Goal: Task Accomplishment & Management: Complete application form

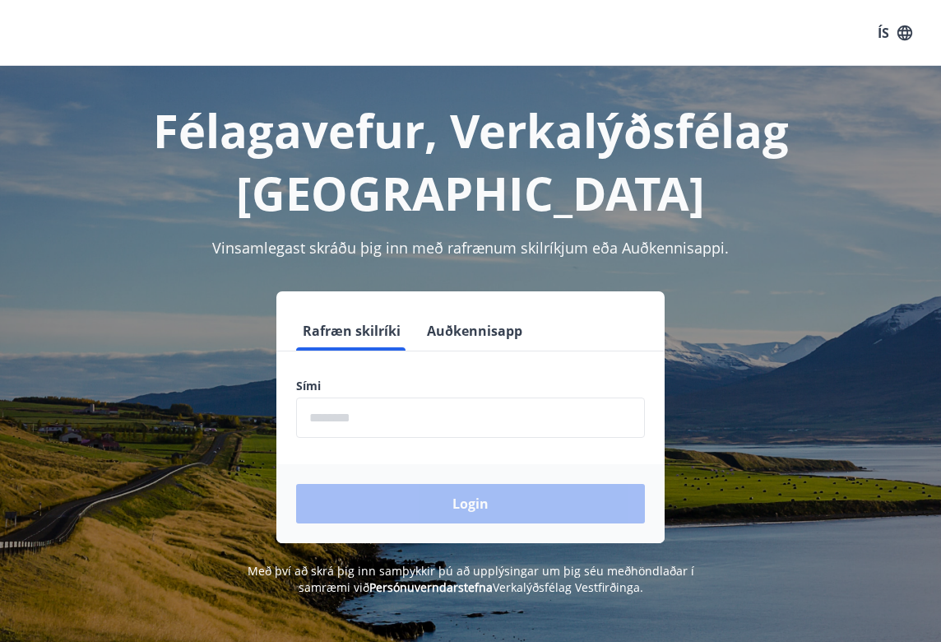
click at [389, 429] on input "phone" at bounding box center [470, 417] width 349 height 40
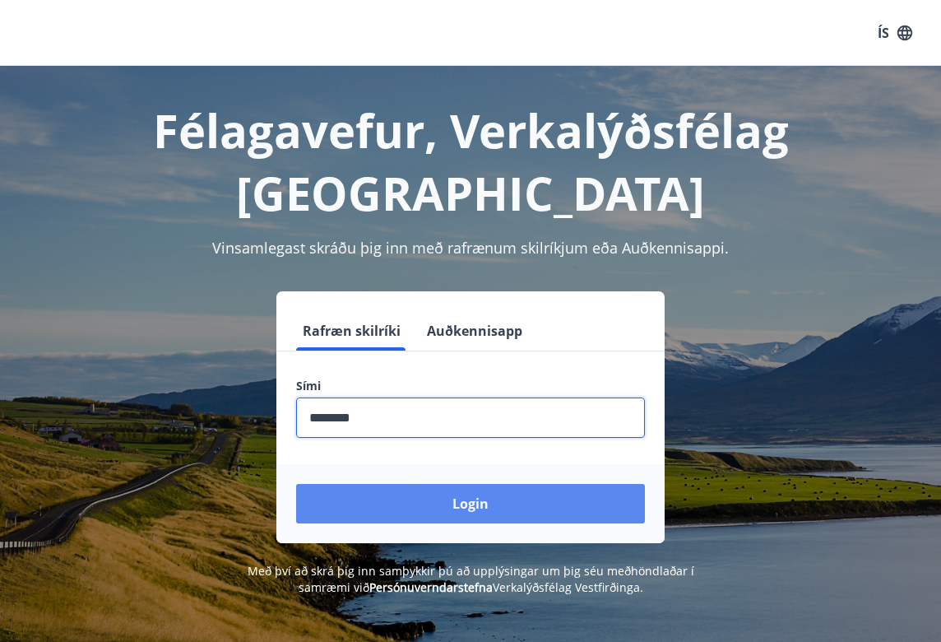
type input "********"
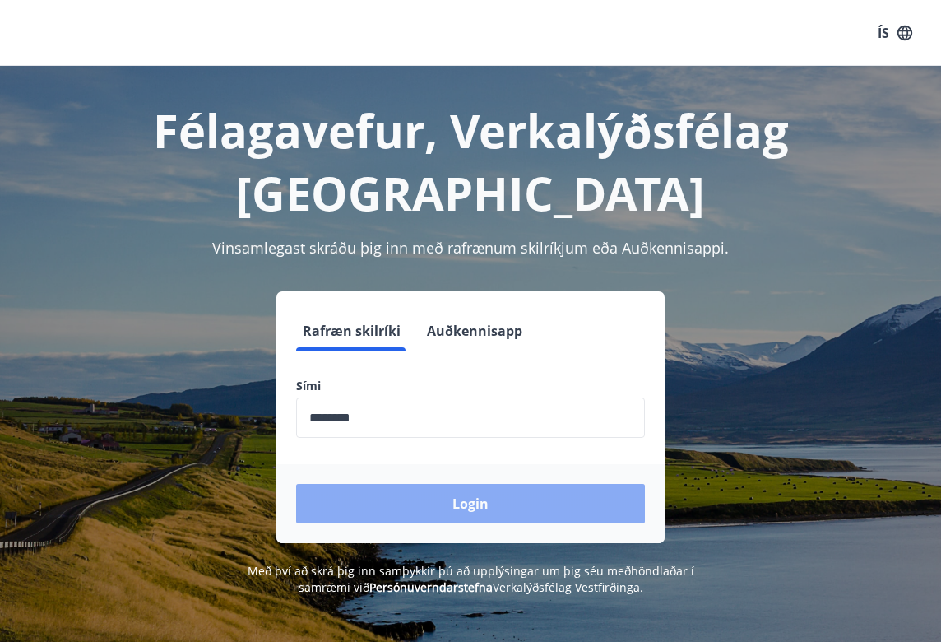
click at [397, 506] on button "Login" at bounding box center [470, 503] width 349 height 39
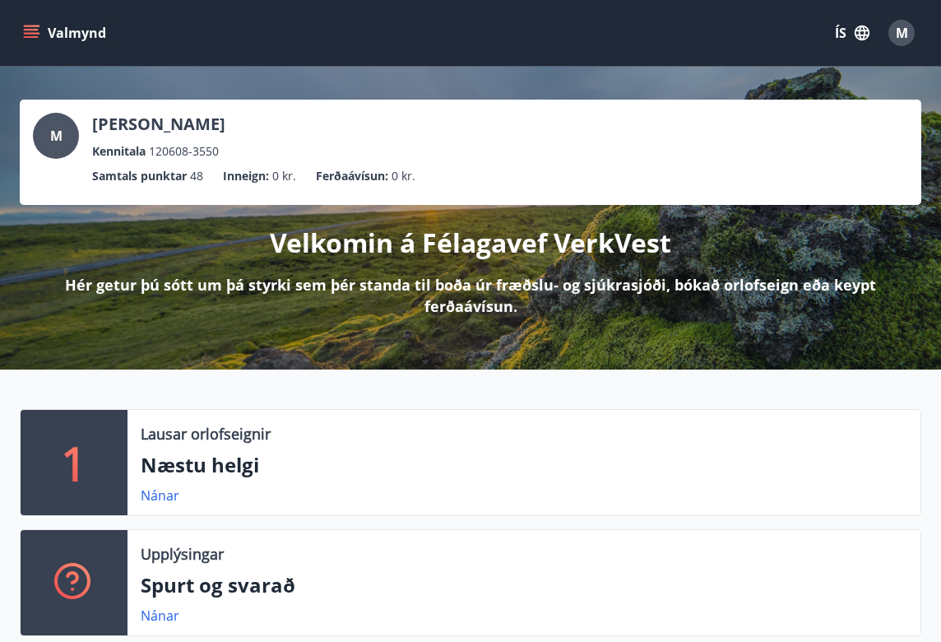
click at [16, 38] on div "Valmynd ÍS M" at bounding box center [470, 33] width 941 height 66
click at [22, 32] on button "Valmynd" at bounding box center [66, 33] width 93 height 30
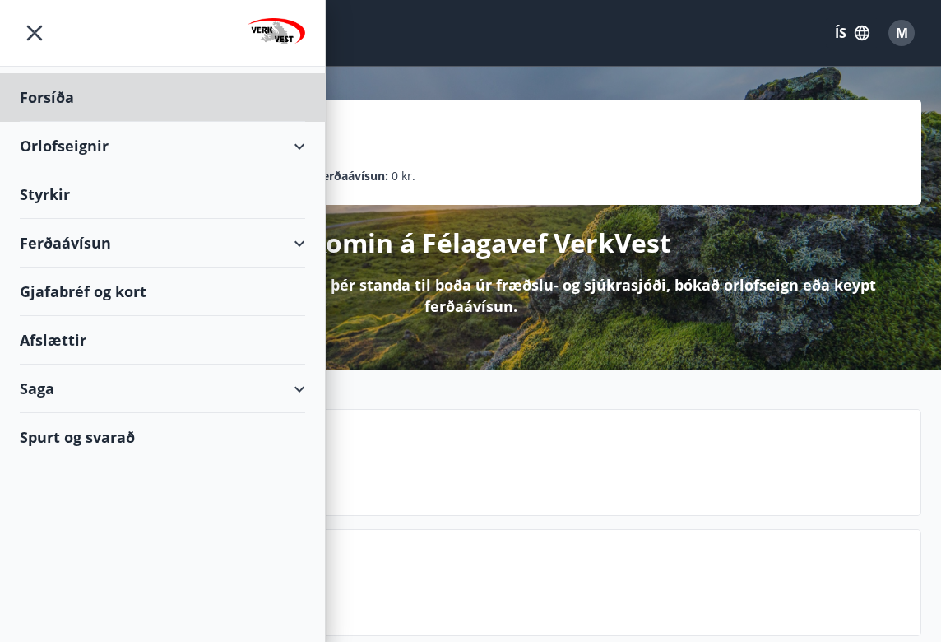
click at [64, 189] on div "Styrkir" at bounding box center [162, 194] width 285 height 49
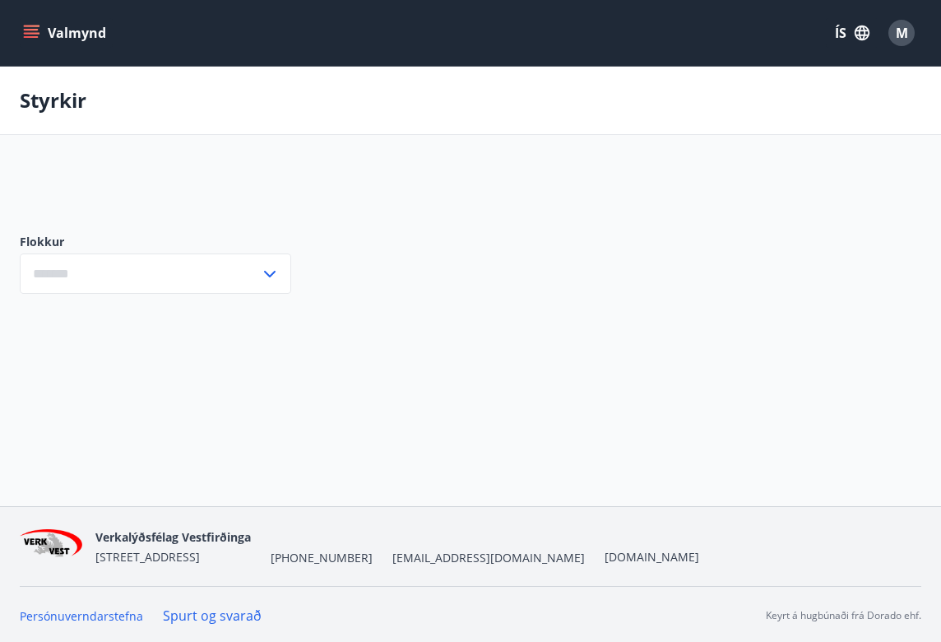
type input "***"
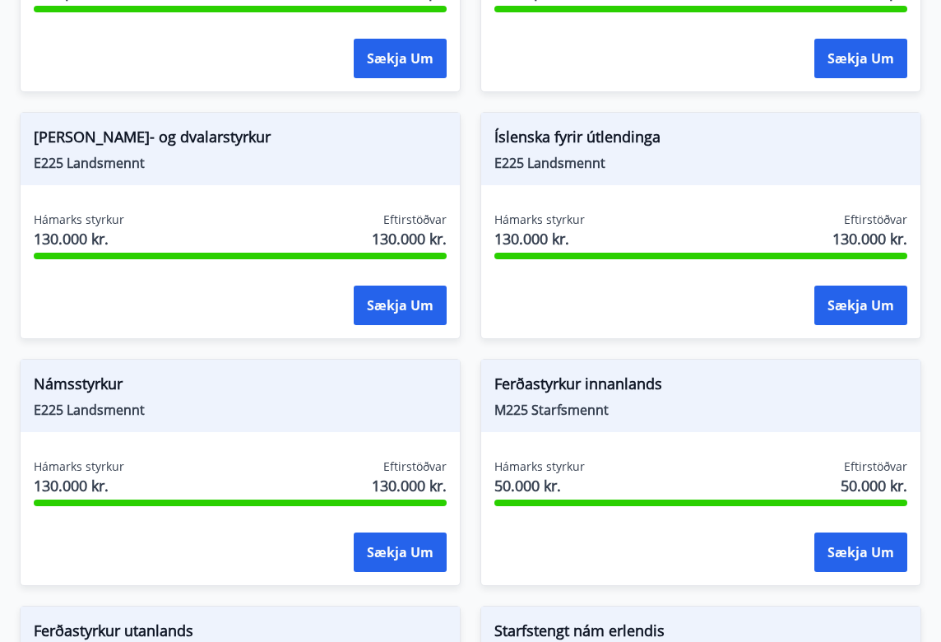
scroll to position [2040, 0]
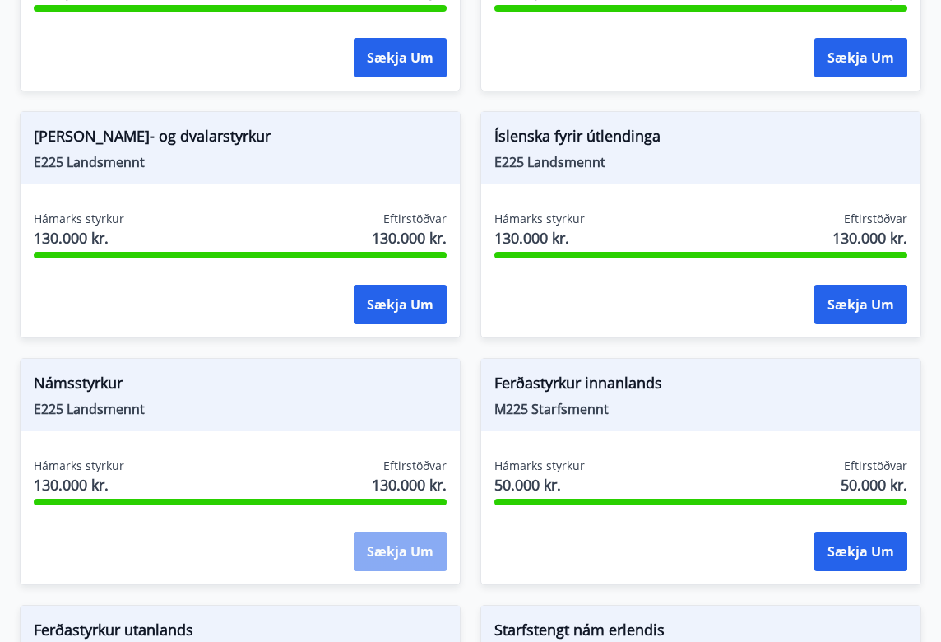
click at [393, 531] on button "Sækja um" at bounding box center [400, 550] width 93 height 39
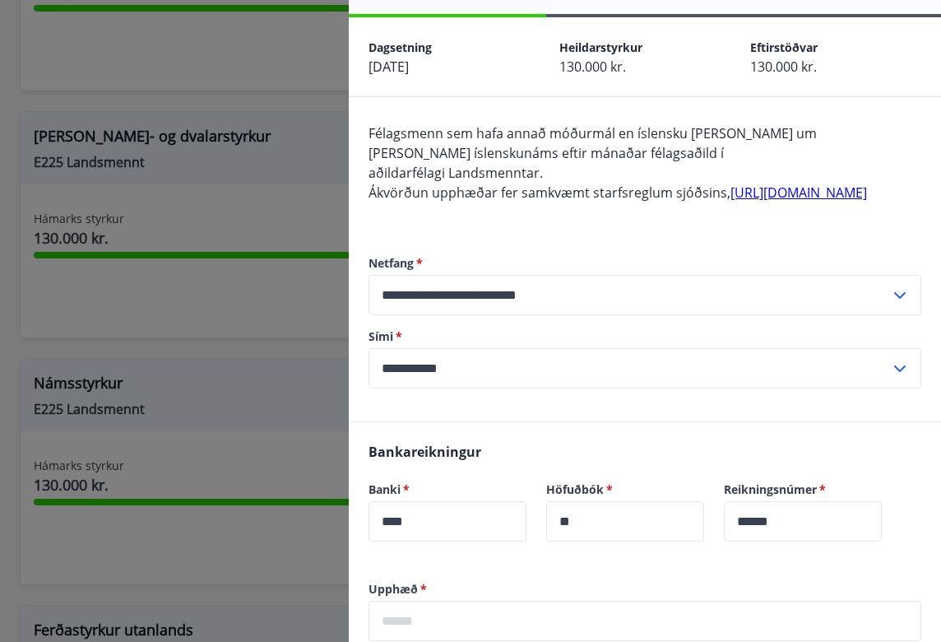
scroll to position [52, 0]
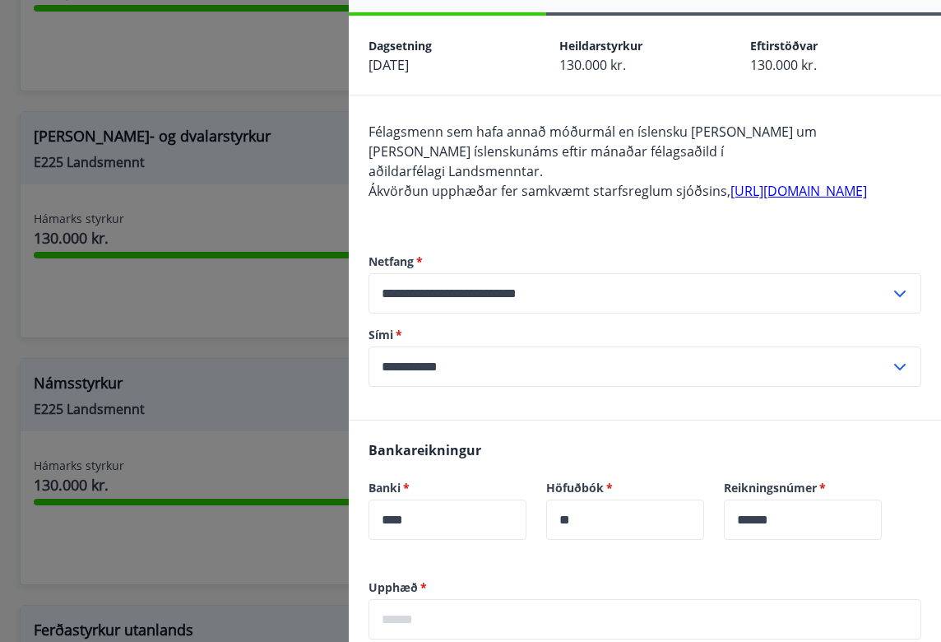
click at [251, 513] on div at bounding box center [470, 321] width 941 height 642
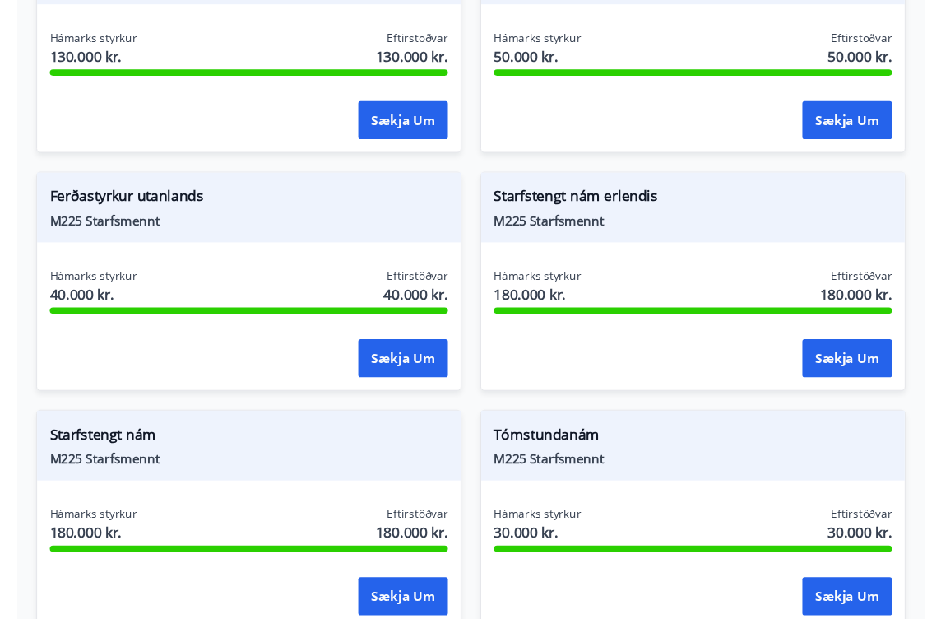
scroll to position [2469, 0]
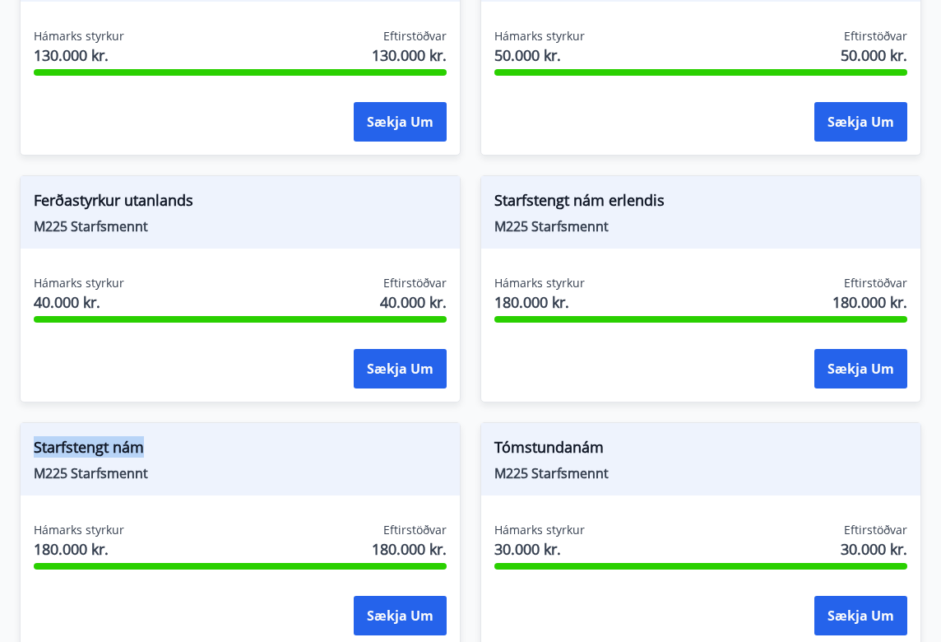
drag, startPoint x: 179, startPoint y: 427, endPoint x: 35, endPoint y: 422, distance: 144.1
click at [31, 423] on div "Starfstengt nám M225 Starfsmennt" at bounding box center [240, 459] width 439 height 72
copy span "Starfstengt nám"
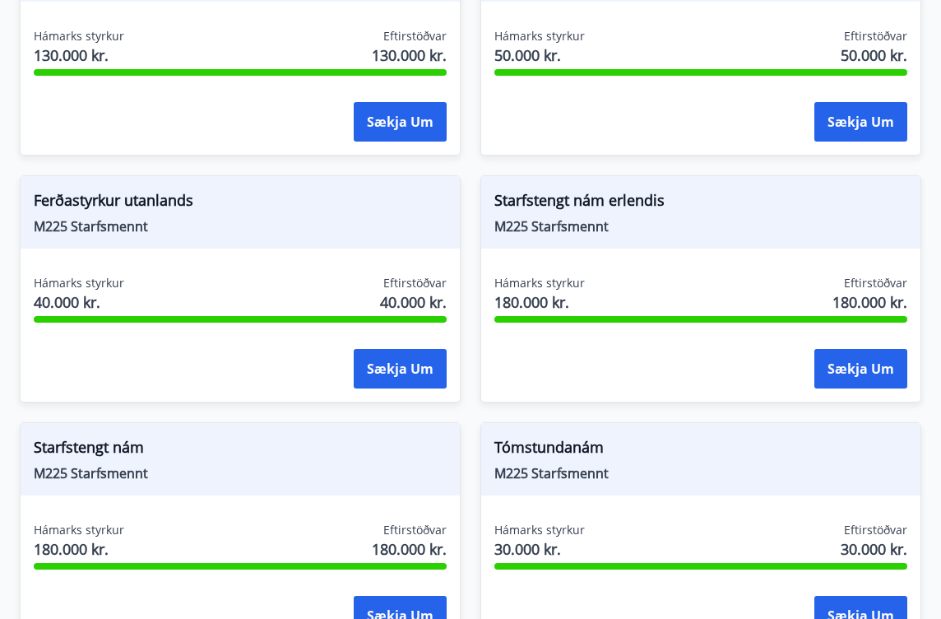
click at [129, 155] on div "Ferðastyrkur utanlands M225 Starfsmennt Hámarks styrkur 40.000 kr. Eftirstöðvar…" at bounding box center [230, 278] width 461 height 247
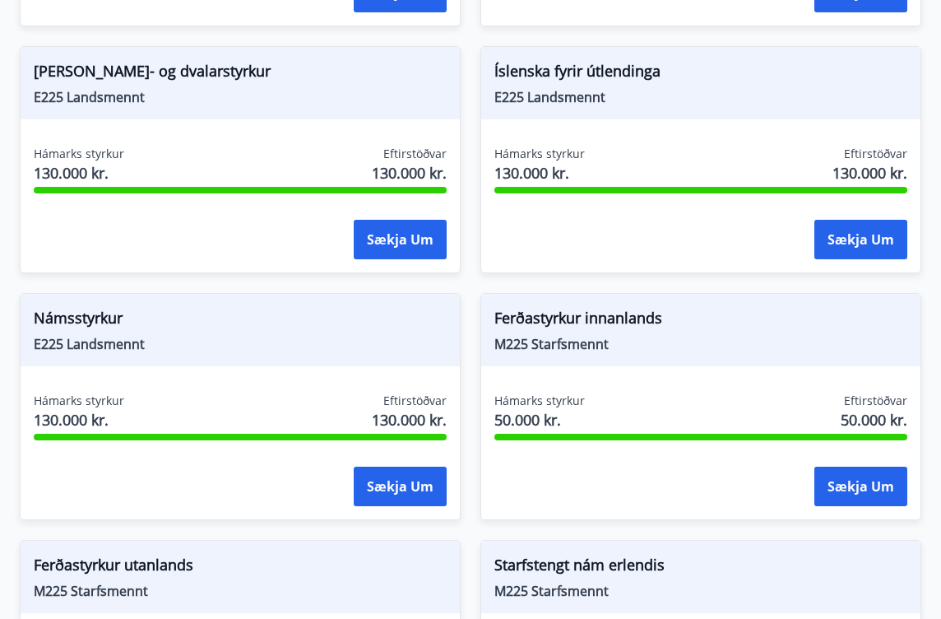
scroll to position [2105, 0]
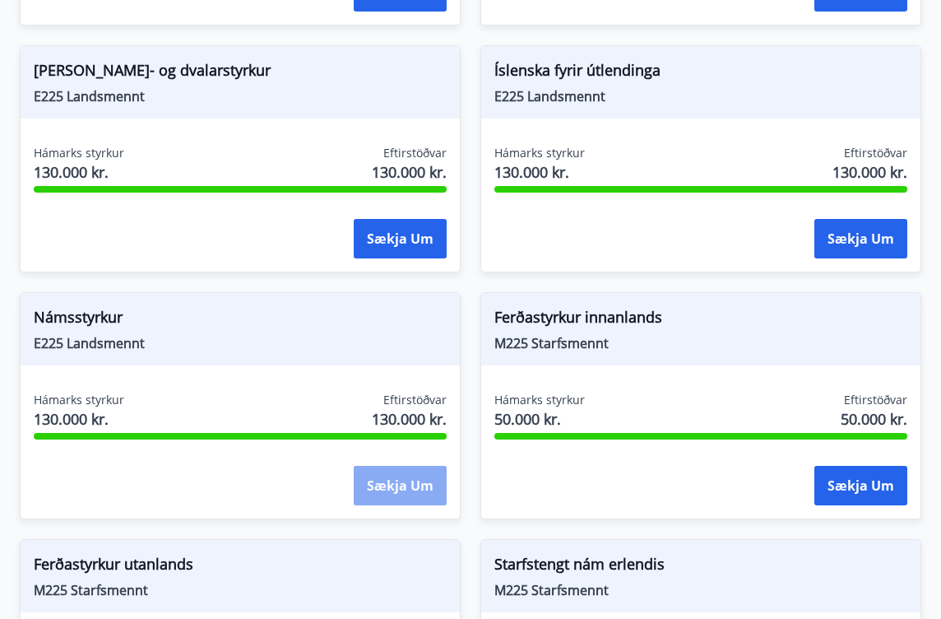
click at [393, 476] on button "Sækja um" at bounding box center [400, 485] width 93 height 39
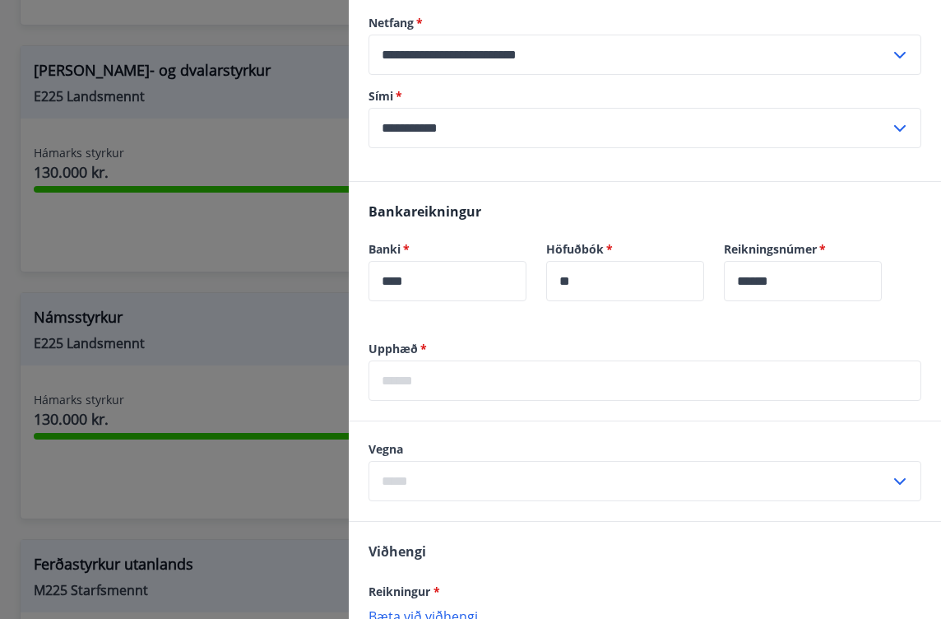
scroll to position [294, 0]
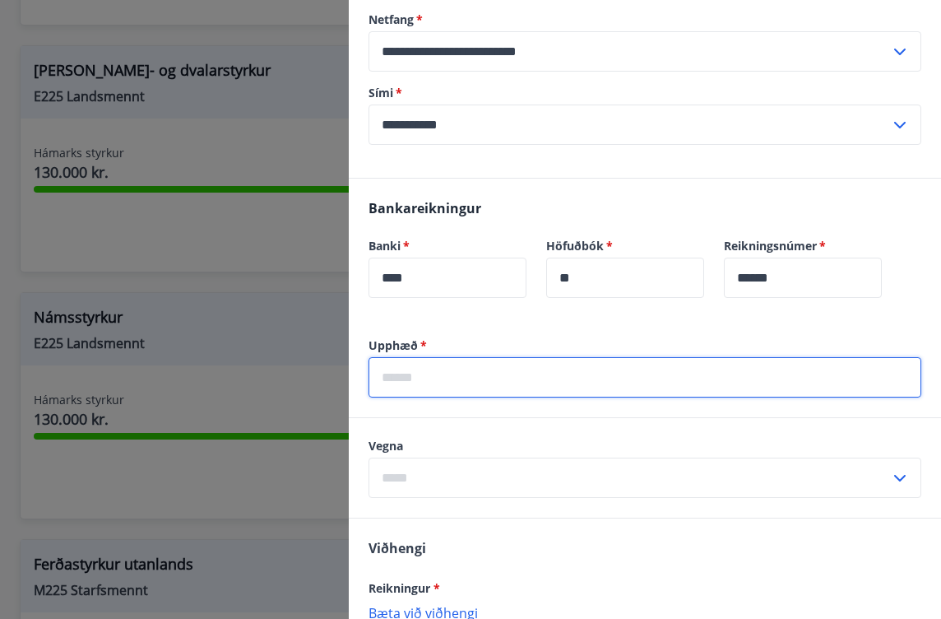
click at [484, 395] on input "text" at bounding box center [645, 377] width 553 height 40
click at [403, 397] on input "******" at bounding box center [645, 377] width 553 height 40
type input "*******"
click at [421, 498] on input "text" at bounding box center [630, 477] width 522 height 40
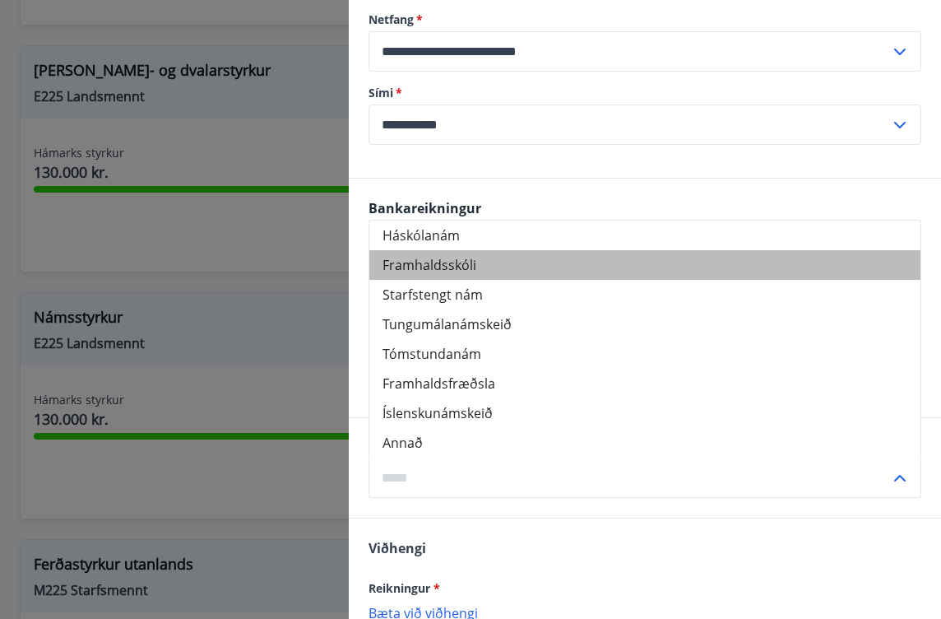
click at [475, 280] on li "Framhaldsskóli" at bounding box center [644, 265] width 551 height 30
type input "**********"
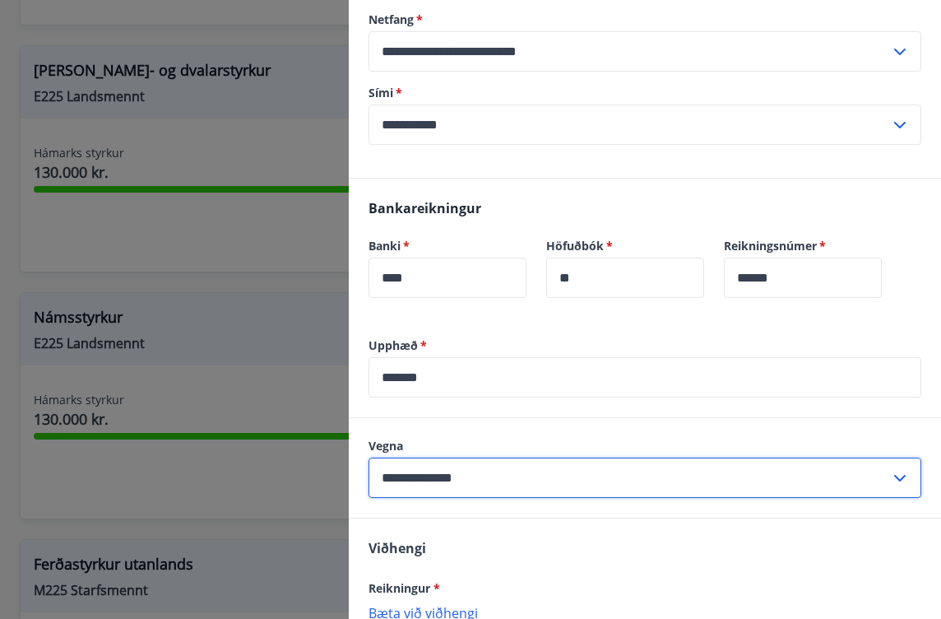
click at [444, 491] on input "**********" at bounding box center [630, 477] width 522 height 40
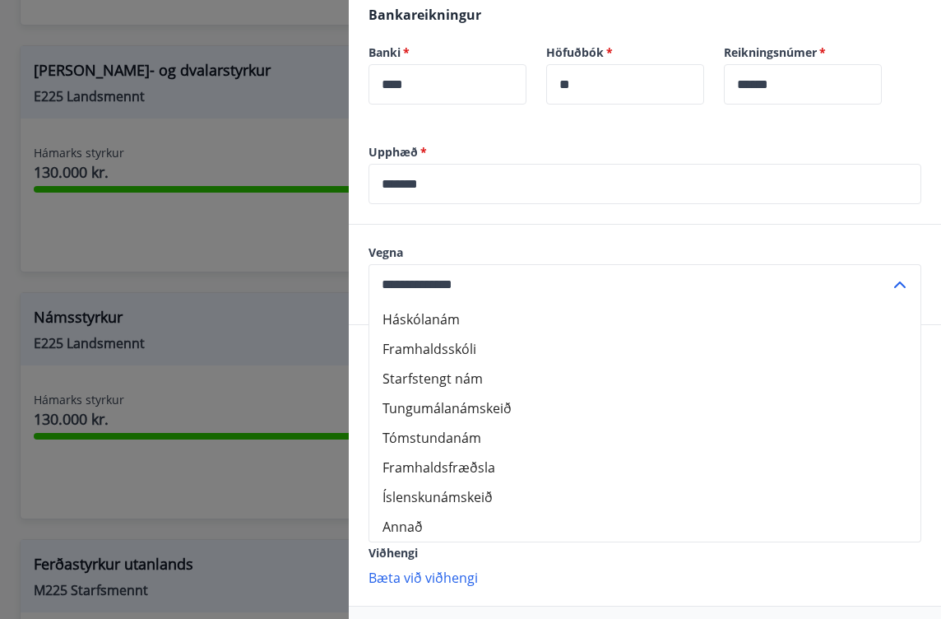
scroll to position [490, 0]
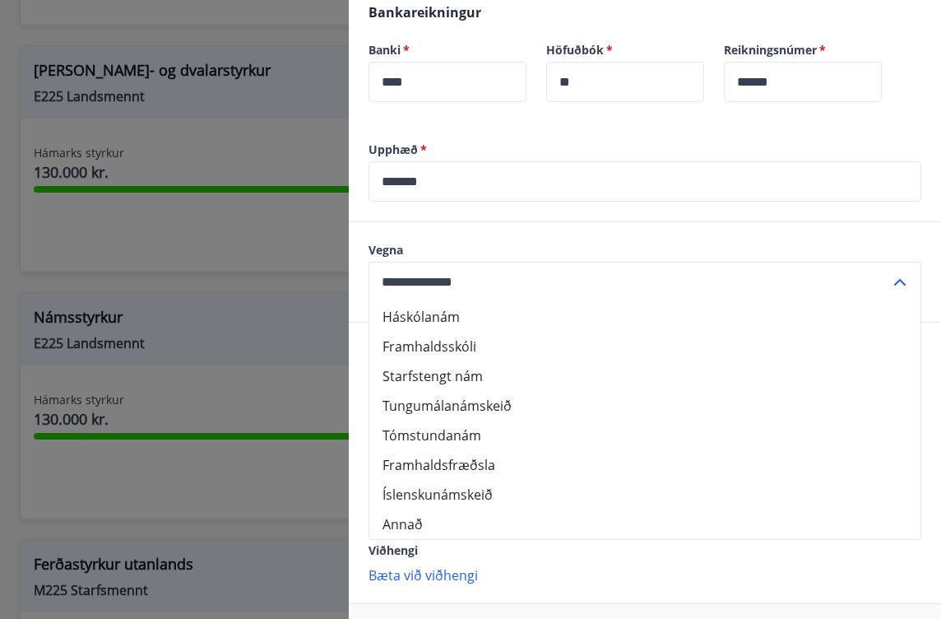
click at [534, 258] on label "Vegna" at bounding box center [645, 250] width 553 height 16
click at [470, 582] on div "Viðhengi Reikningur * [PERSON_NAME] við viðhengi Viðhengi er nauðsynlegt! Greið…" at bounding box center [645, 463] width 592 height 280
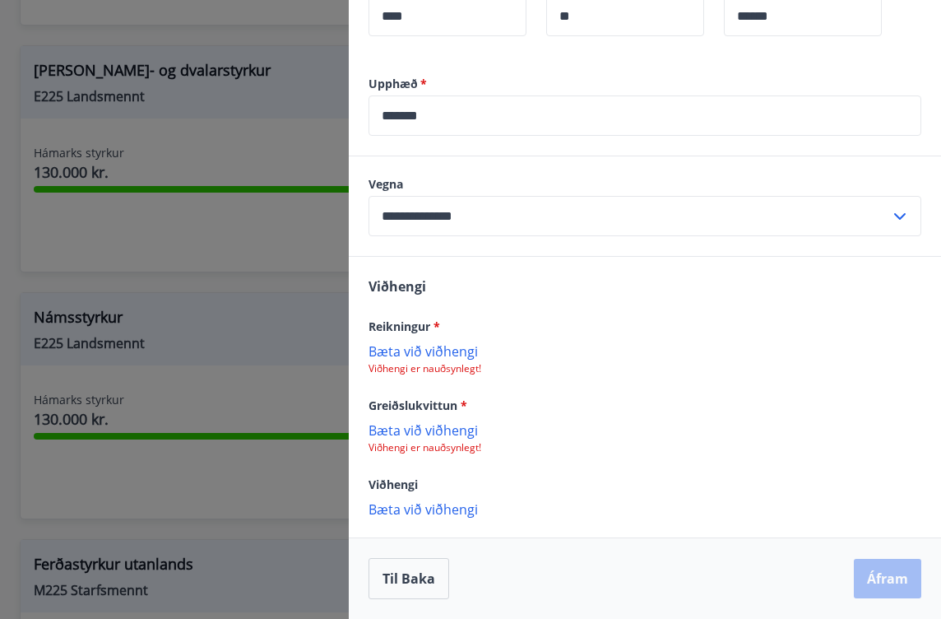
scroll to position [569, 0]
click at [430, 355] on p "Bæta við viðhengi" at bounding box center [645, 350] width 553 height 16
drag, startPoint x: 874, startPoint y: 24, endPoint x: 632, endPoint y: 361, distance: 415.1
click at [632, 359] on p "Bæta við viðhengi" at bounding box center [645, 350] width 553 height 16
click at [415, 434] on p "Bæta við viðhengi" at bounding box center [645, 429] width 553 height 16
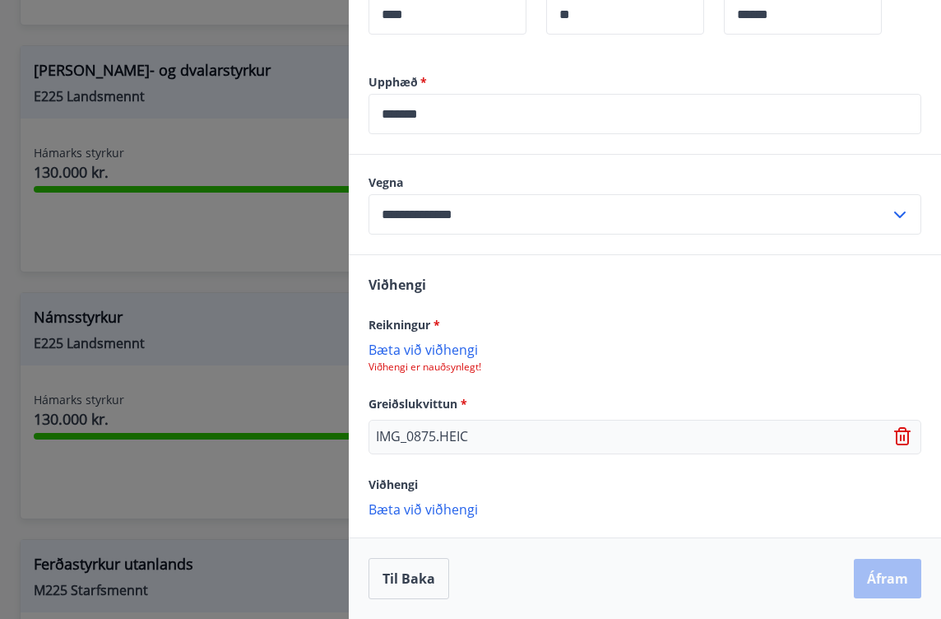
click at [680, 448] on div "IMG_0875.HEIC" at bounding box center [645, 437] width 553 height 35
drag, startPoint x: 482, startPoint y: 436, endPoint x: 466, endPoint y: 433, distance: 16.8
click at [470, 434] on div "IMG_0875.HEIC" at bounding box center [645, 437] width 553 height 35
drag, startPoint x: 472, startPoint y: 432, endPoint x: 383, endPoint y: 417, distance: 90.9
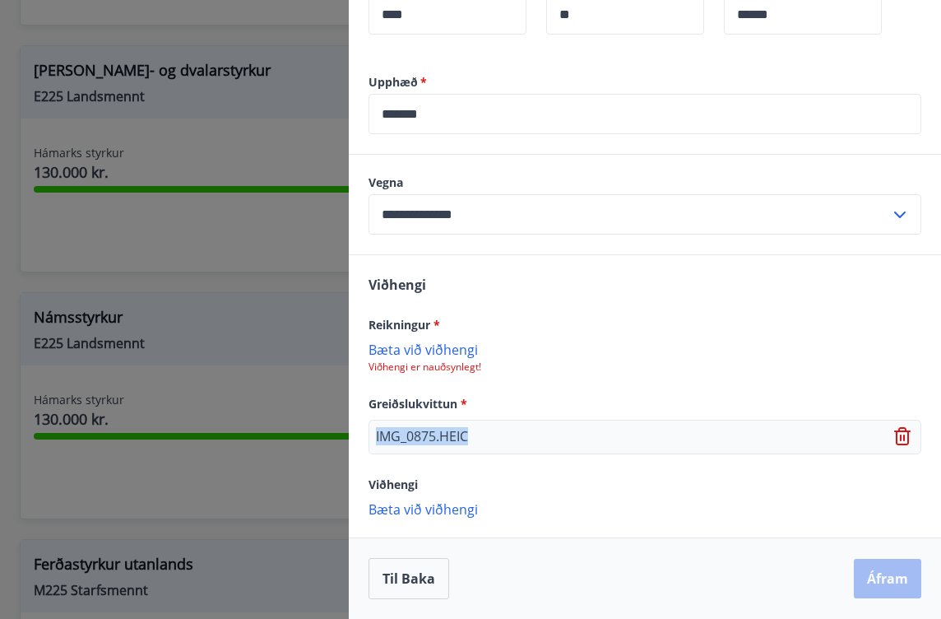
click at [383, 418] on div "Greiðslukvittun * IMG_0875.HEIC" at bounding box center [645, 423] width 553 height 61
click at [468, 473] on div "Viðhengi Reikningur * [PERSON_NAME] við viðhengi Viðhengi er nauðsynlegt! Greið…" at bounding box center [645, 395] width 592 height 281
click at [637, 435] on div "IMG_0875.HEIC" at bounding box center [645, 437] width 553 height 35
drag, startPoint x: 472, startPoint y: 441, endPoint x: 377, endPoint y: 438, distance: 95.5
click at [378, 438] on div "IMG_0875.HEIC" at bounding box center [645, 437] width 553 height 35
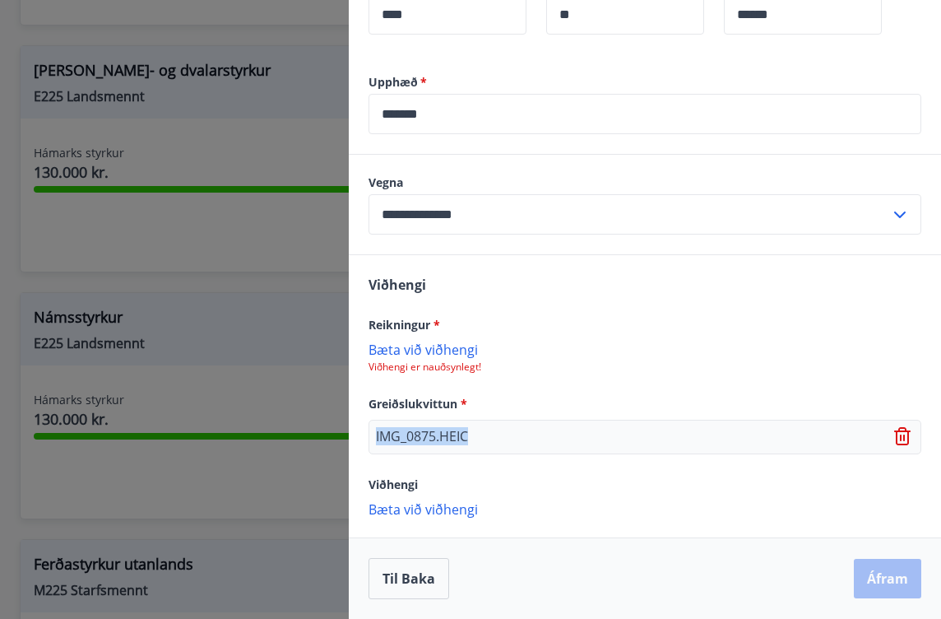
click at [898, 426] on div "IMG_0875.HEIC" at bounding box center [645, 437] width 553 height 35
click at [898, 436] on icon at bounding box center [902, 436] width 16 height 18
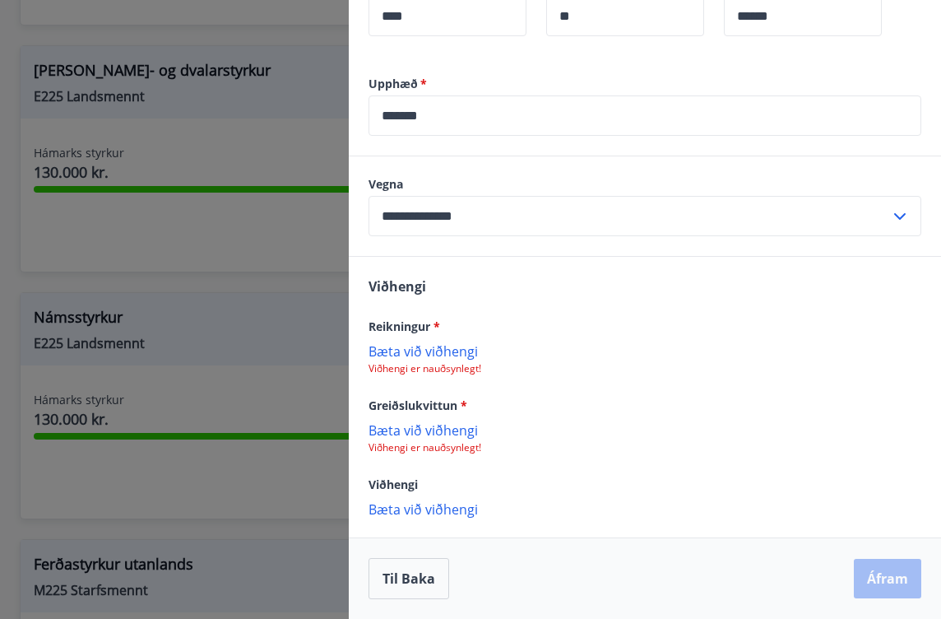
scroll to position [575, 0]
click at [434, 511] on p "Bæta við viðhengi" at bounding box center [645, 508] width 553 height 16
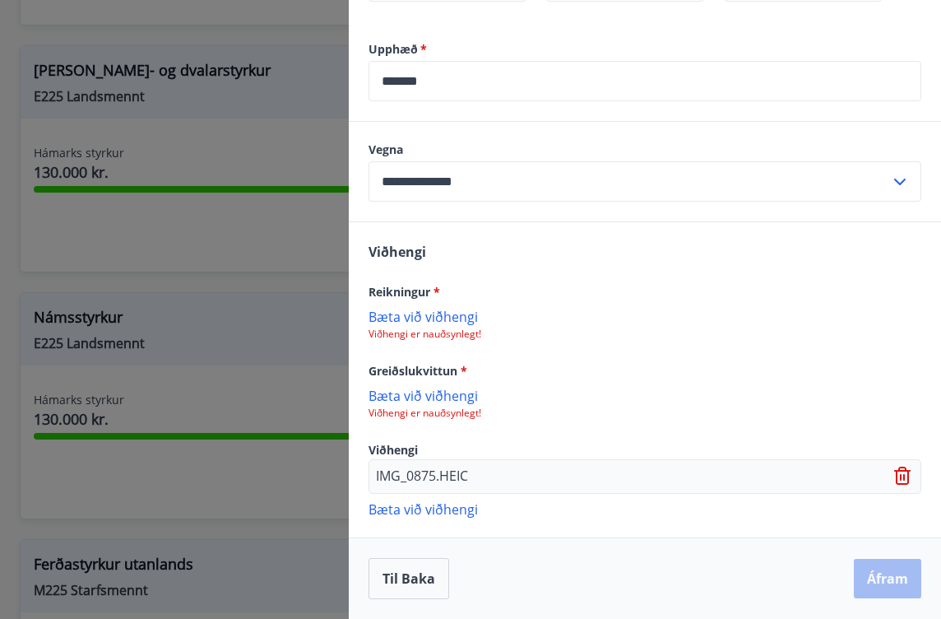
scroll to position [610, 0]
click at [452, 513] on p "Bæta við viðhengi" at bounding box center [645, 508] width 553 height 16
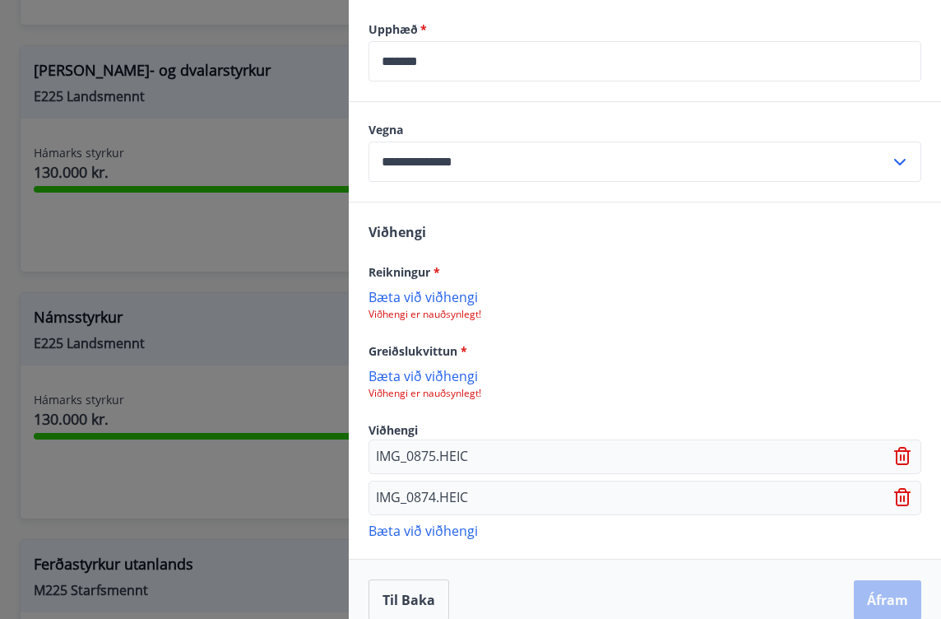
click at [447, 538] on p "Bæta við viðhengi" at bounding box center [645, 530] width 553 height 16
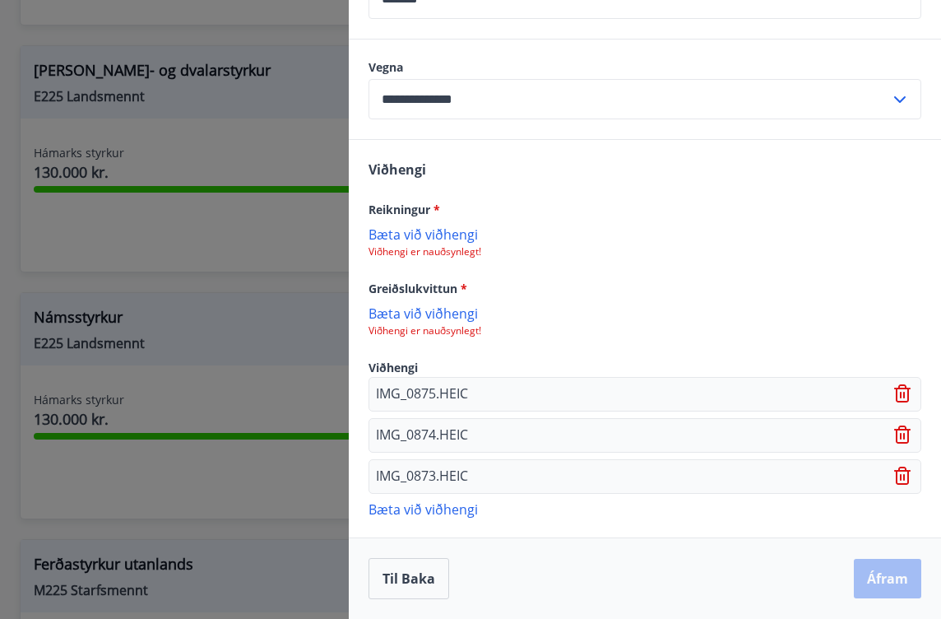
scroll to position [692, 0]
click at [434, 497] on div "Viðhengi Reikningur * [PERSON_NAME] við viðhengi Viðhengi er nauðsynlegt! Greið…" at bounding box center [645, 338] width 592 height 397
click at [429, 512] on p "Bæta við viðhengi" at bounding box center [645, 508] width 553 height 16
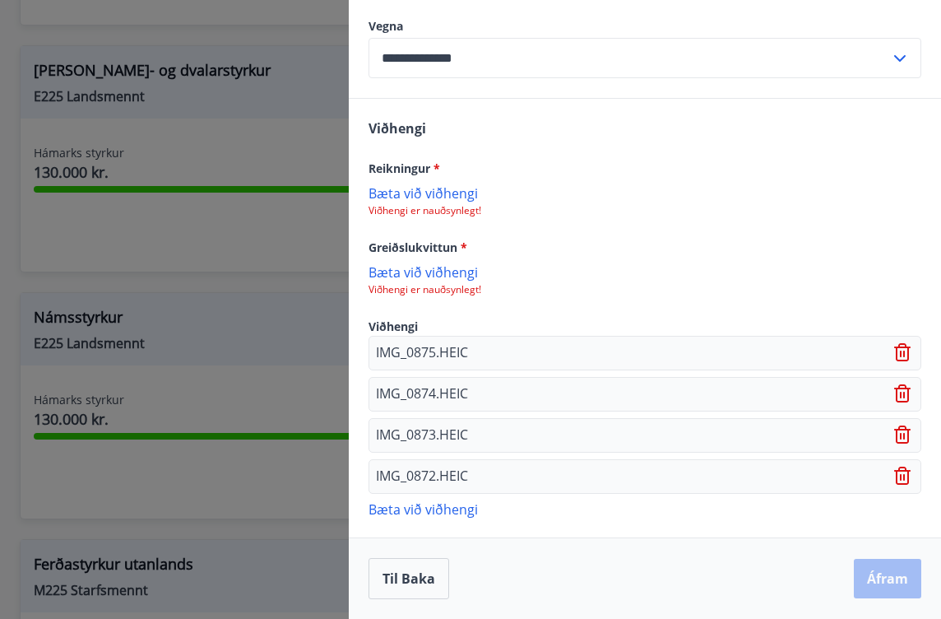
scroll to position [733, 0]
click at [869, 580] on div "Til baka Áfram" at bounding box center [645, 578] width 553 height 41
